Goal: Task Accomplishment & Management: Use online tool/utility

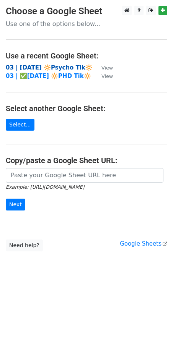
click at [60, 67] on strong "03 | [DATE] 🔆Psycho Tik🔆" at bounding box center [49, 67] width 87 height 7
click at [49, 166] on main "Choose a Google Sheet Use one of the options below... Use a recent Google Sheet…" at bounding box center [86, 129] width 173 height 246
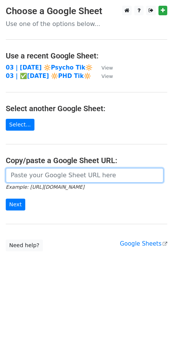
click at [36, 175] on input "url" at bounding box center [85, 175] width 158 height 15
paste input "https://docs.google.com/spreadsheets/d/1U4QHbRU1k908mDutfHMt1pQDa-xKYOGhp2xVvY8…"
type input "https://docs.google.com/spreadsheets/d/1U4QHbRU1k908mDutfHMt1pQDa-xKYOGhp2xVvY8…"
click at [6, 199] on input "Next" at bounding box center [16, 205] width 20 height 12
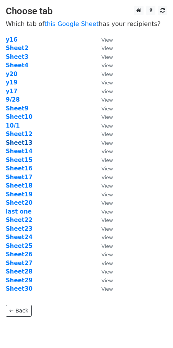
click at [15, 144] on strong "Sheet13" at bounding box center [19, 143] width 27 height 7
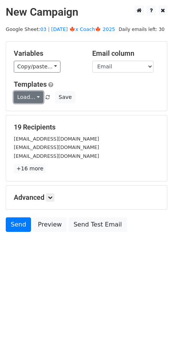
click at [34, 97] on link "Load..." at bounding box center [28, 97] width 29 height 12
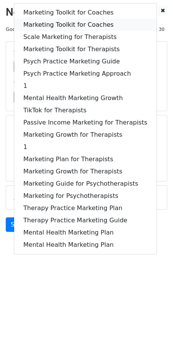
click at [81, 23] on link "Marketing Toolkit for Coaches" at bounding box center [85, 25] width 142 height 12
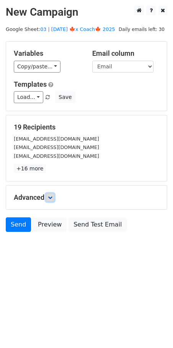
click at [54, 197] on link at bounding box center [50, 197] width 8 height 8
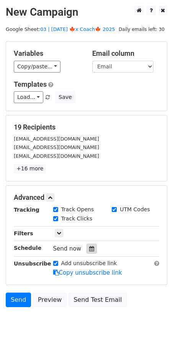
click at [89, 248] on icon at bounding box center [91, 248] width 5 height 5
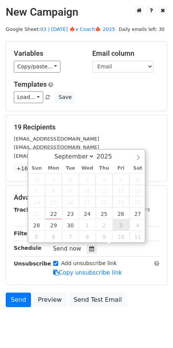
type input "2025-10-03 12:00"
select select "9"
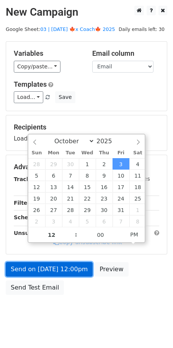
click at [74, 266] on link "Send on Oct 3 at 12:00pm" at bounding box center [49, 269] width 87 height 15
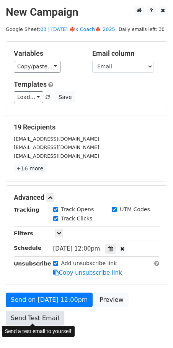
click at [23, 312] on link "Send Test Email" at bounding box center [35, 318] width 58 height 15
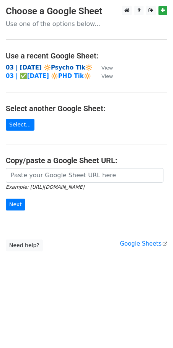
click at [67, 66] on strong "03 | SEPT 10 🔆Psycho Tik🔆" at bounding box center [49, 67] width 87 height 7
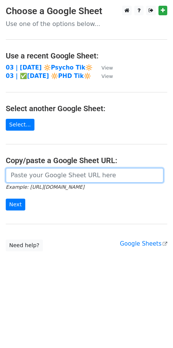
click at [53, 182] on input "url" at bounding box center [85, 175] width 158 height 15
paste input "https://docs.google.com/spreadsheets/d/1U4QHbRU1k908mDutfHMt1pQDa-xKYOGhp2xVvY8…"
type input "https://docs.google.com/spreadsheets/d/1U4QHbRU1k908mDutfHMt1pQDa-xKYOGhp2xVvY8…"
click at [6, 199] on input "Next" at bounding box center [16, 205] width 20 height 12
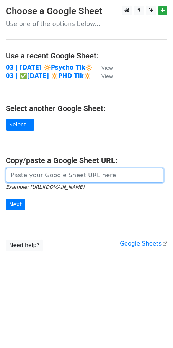
click at [51, 177] on input "url" at bounding box center [85, 175] width 158 height 15
paste input "https://docs.google.com/spreadsheets/d/1U4QHbRU1k908mDutfHMt1pQDa-xKYOGhp2xVvY8…"
type input "https://docs.google.com/spreadsheets/d/1U4QHbRU1k908mDutfHMt1pQDa-xKYOGhp2xVvY8…"
click at [6, 199] on input "Next" at bounding box center [16, 205] width 20 height 12
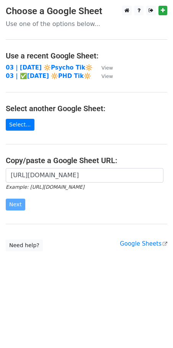
scroll to position [0, 0]
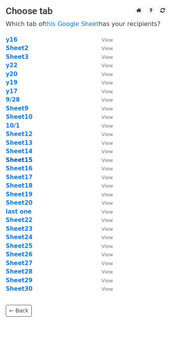
click at [19, 161] on strong "Sheet15" at bounding box center [19, 160] width 27 height 7
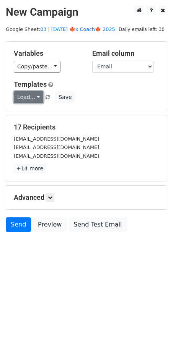
click at [33, 95] on link "Load..." at bounding box center [28, 97] width 29 height 12
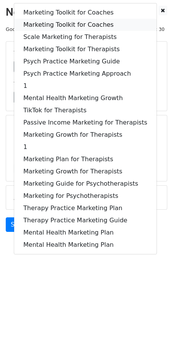
click at [76, 19] on link "Marketing Toolkit for Coaches" at bounding box center [85, 25] width 142 height 12
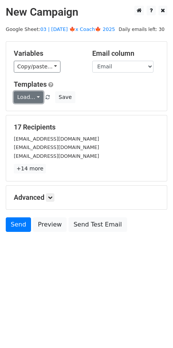
click at [23, 94] on link "Load..." at bounding box center [28, 97] width 29 height 12
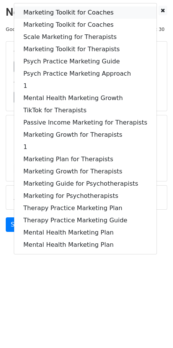
click at [54, 16] on link "Marketing Toolkit for Coaches" at bounding box center [85, 13] width 142 height 12
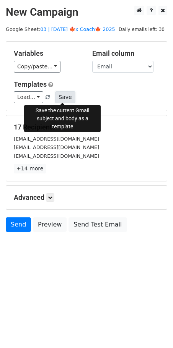
click at [59, 100] on button "Save" at bounding box center [65, 97] width 20 height 12
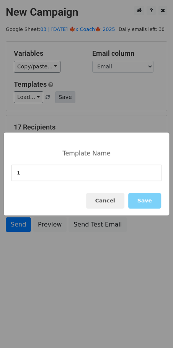
type input "1"
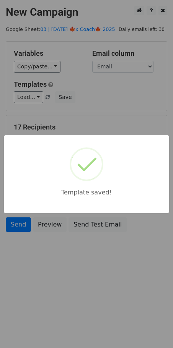
drag, startPoint x: 96, startPoint y: 101, endPoint x: 80, endPoint y: 127, distance: 30.4
click at [95, 103] on div "Template saved!" at bounding box center [86, 174] width 173 height 348
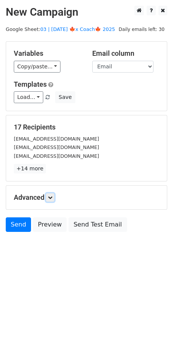
drag, startPoint x: 52, startPoint y: 197, endPoint x: 57, endPoint y: 205, distance: 9.7
click at [52, 197] on icon at bounding box center [50, 197] width 5 height 5
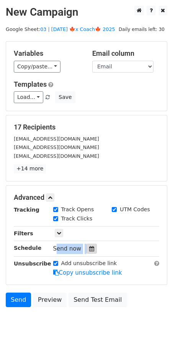
click at [88, 243] on div "Tracking Track Opens UTM Codes Track Clicks Filters Only include spreadsheet ro…" at bounding box center [86, 242] width 145 height 72
click at [88, 244] on div at bounding box center [91, 249] width 10 height 10
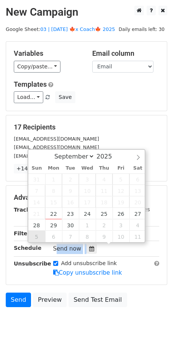
type input "2025-10-05 12:00"
select select "9"
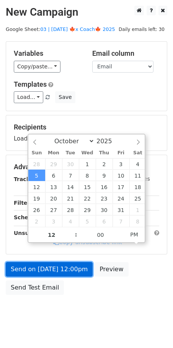
click at [36, 272] on link "Send on Oct 5 at 12:00pm" at bounding box center [49, 269] width 87 height 15
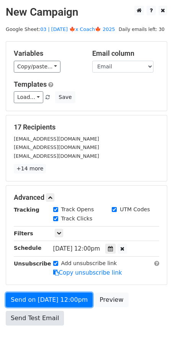
click at [33, 296] on link "Send on Oct 5 at 12:00pm" at bounding box center [49, 300] width 87 height 15
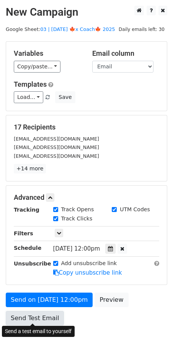
click at [31, 314] on link "Send Test Email" at bounding box center [35, 318] width 58 height 15
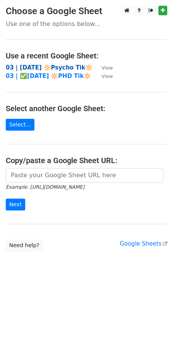
click at [55, 66] on strong "03 | SEPT 10 🔆Psycho Tik🔆" at bounding box center [49, 67] width 87 height 7
click at [50, 187] on small "Example: [URL][DOMAIN_NAME]" at bounding box center [45, 187] width 78 height 6
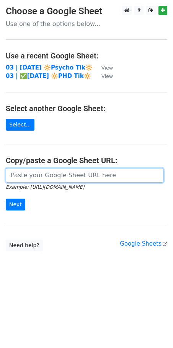
click at [53, 178] on input "url" at bounding box center [85, 175] width 158 height 15
paste input "[URL][DOMAIN_NAME]"
type input "[URL][DOMAIN_NAME]"
click at [6, 199] on input "Next" at bounding box center [16, 205] width 20 height 12
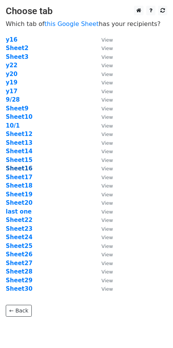
click at [23, 169] on strong "Sheet16" at bounding box center [19, 168] width 27 height 7
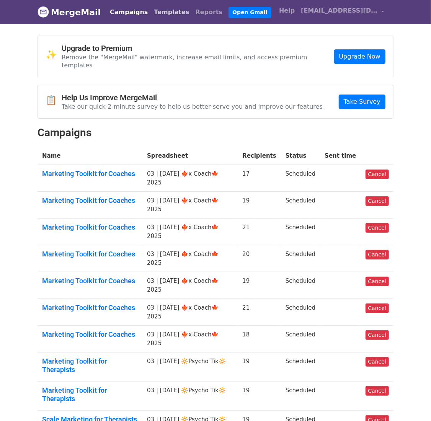
click at [152, 16] on link "Templates" at bounding box center [171, 12] width 41 height 15
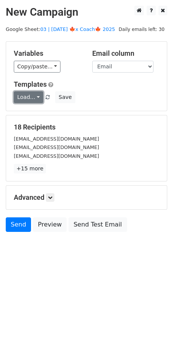
click at [34, 94] on link "Load..." at bounding box center [28, 97] width 29 height 12
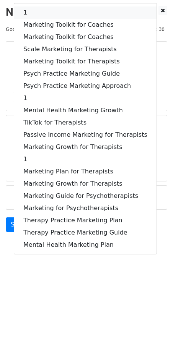
click at [57, 14] on link "1" at bounding box center [85, 13] width 142 height 12
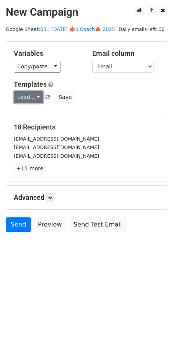
click at [21, 97] on link "Load..." at bounding box center [28, 97] width 29 height 12
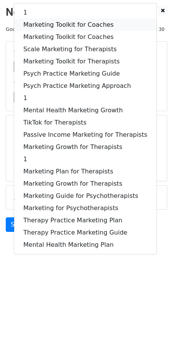
click at [51, 26] on link "Marketing Toolkit for Coaches" at bounding box center [85, 25] width 142 height 12
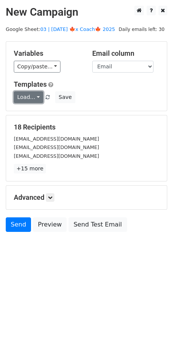
click at [35, 92] on link "Load..." at bounding box center [28, 97] width 29 height 12
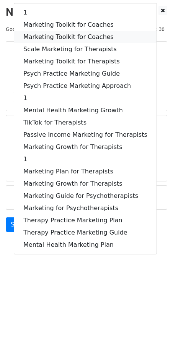
click at [65, 40] on link "Marketing Toolkit for Coaches" at bounding box center [85, 37] width 142 height 12
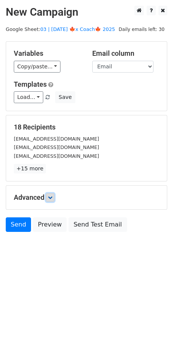
click at [48, 196] on link at bounding box center [50, 197] width 8 height 8
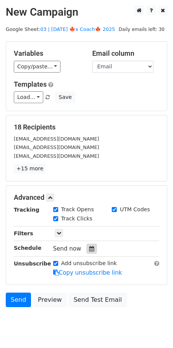
click at [89, 246] on icon at bounding box center [91, 248] width 5 height 5
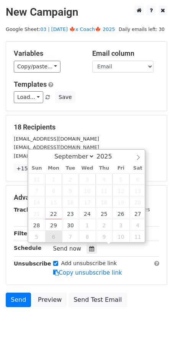
type input "[DATE] 12:00"
select select "9"
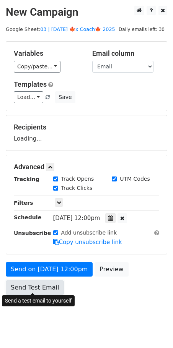
click at [46, 282] on link "Send Test Email" at bounding box center [35, 288] width 58 height 15
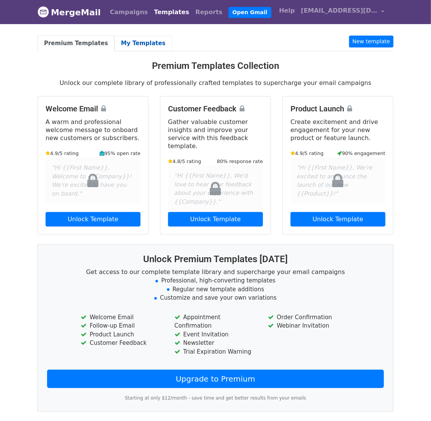
click at [128, 43] on link "My Templates" at bounding box center [142, 44] width 57 height 16
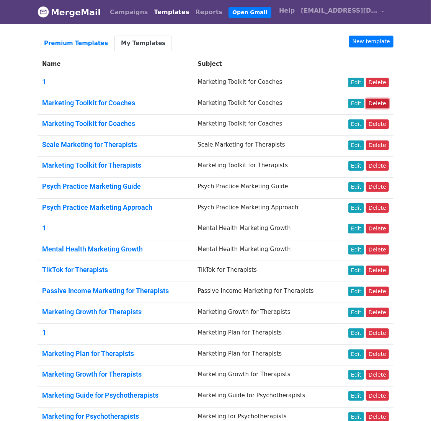
click at [380, 103] on link "Delete" at bounding box center [377, 104] width 23 height 10
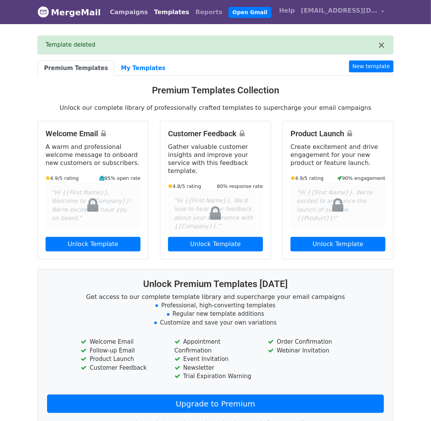
click at [120, 10] on link "Campaigns" at bounding box center [129, 12] width 44 height 15
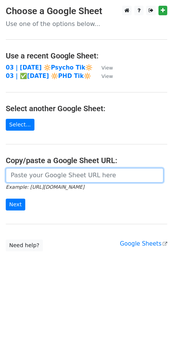
click at [46, 169] on input "url" at bounding box center [85, 175] width 158 height 15
paste input "[URL][DOMAIN_NAME]"
type input "[URL][DOMAIN_NAME]"
click at [6, 199] on input "Next" at bounding box center [16, 205] width 20 height 12
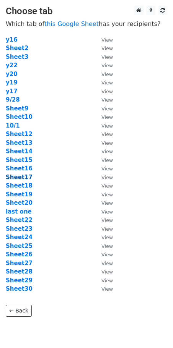
click at [21, 175] on strong "Sheet17" at bounding box center [19, 177] width 27 height 7
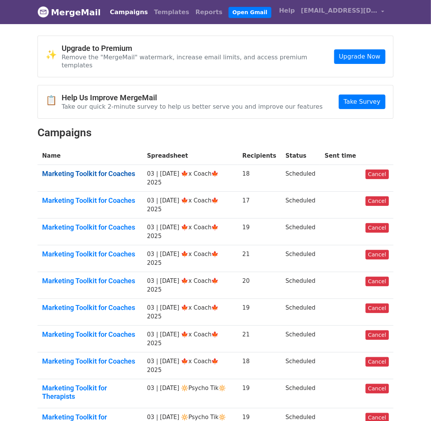
click at [106, 169] on link "Marketing Toolkit for Coaches" at bounding box center [90, 173] width 96 height 8
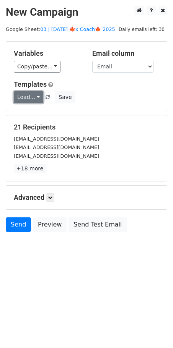
click at [29, 98] on link "Load..." at bounding box center [28, 97] width 29 height 12
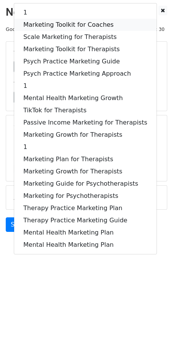
click at [51, 28] on link "Marketing Toolkit for Coaches" at bounding box center [85, 25] width 142 height 12
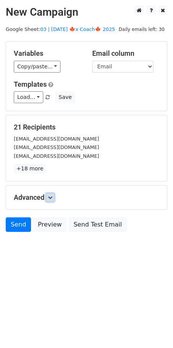
click at [50, 196] on icon at bounding box center [50, 197] width 5 height 5
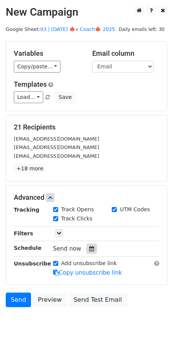
click at [88, 245] on div at bounding box center [91, 249] width 10 height 10
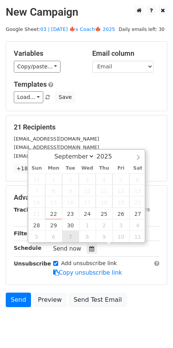
type input "[DATE] 12:00"
select select "9"
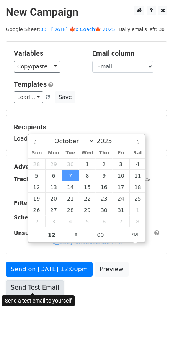
click at [48, 284] on link "Send Test Email" at bounding box center [35, 288] width 58 height 15
